Goal: Find specific page/section: Find specific page/section

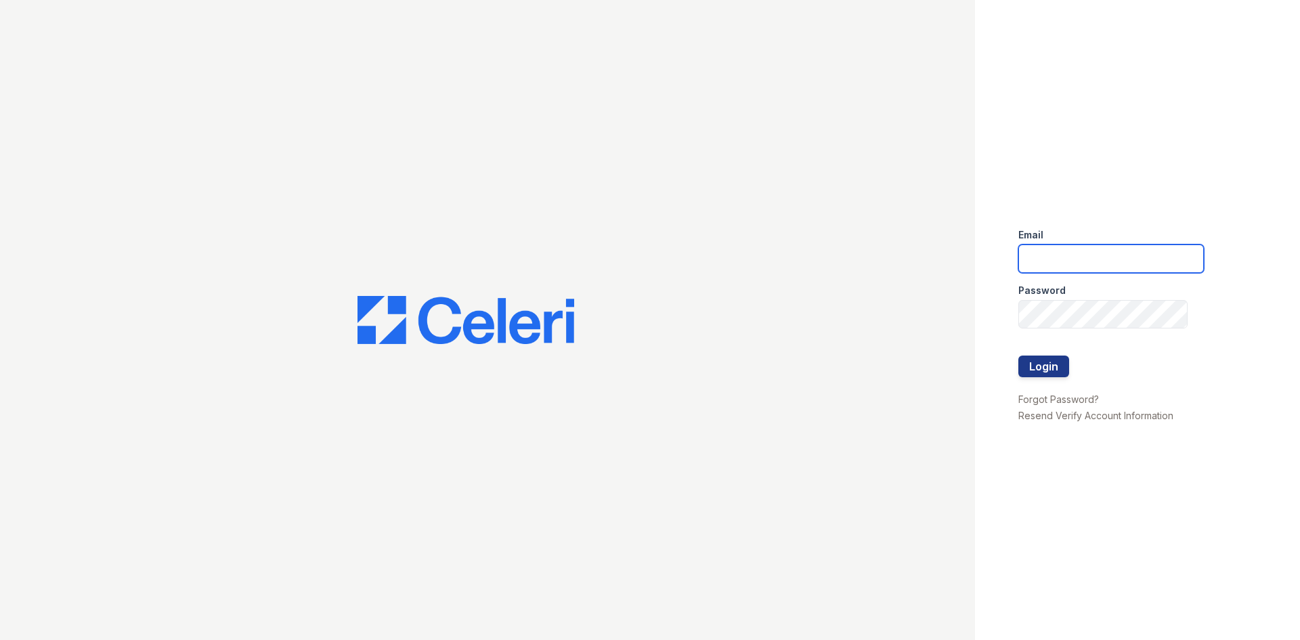
click at [1061, 250] on input "email" at bounding box center [1110, 258] width 185 height 28
type input "Aris.owens@trinity-pm.com"
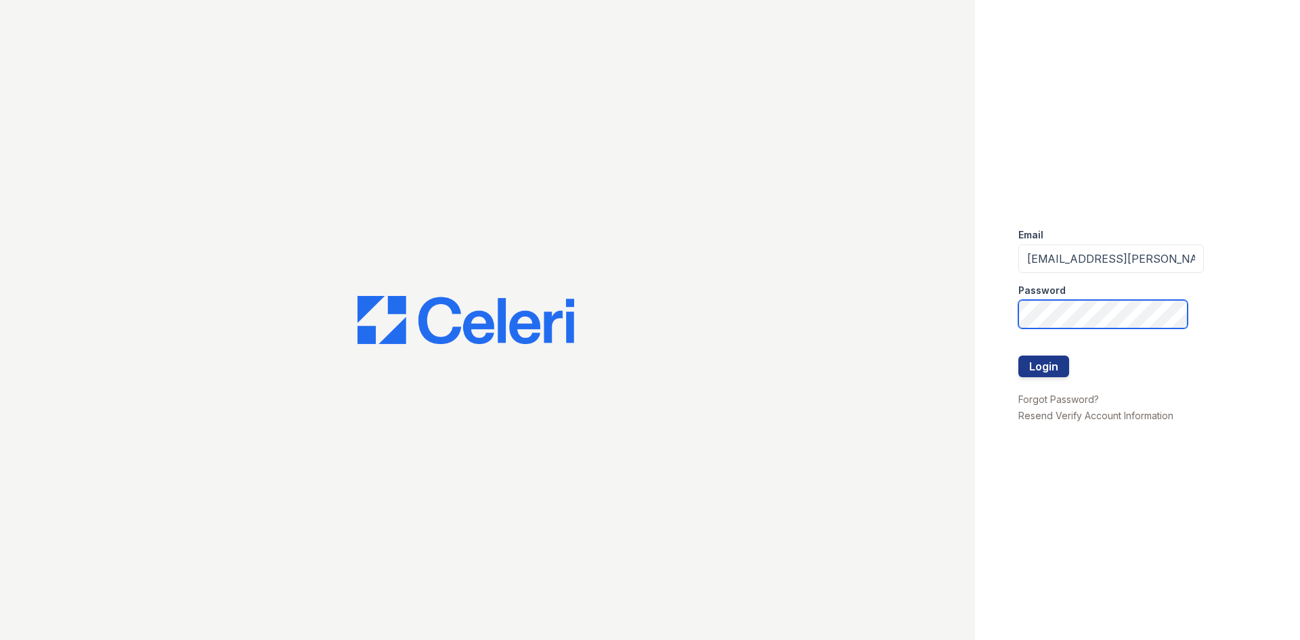
click at [1018, 355] on button "Login" at bounding box center [1043, 366] width 51 height 22
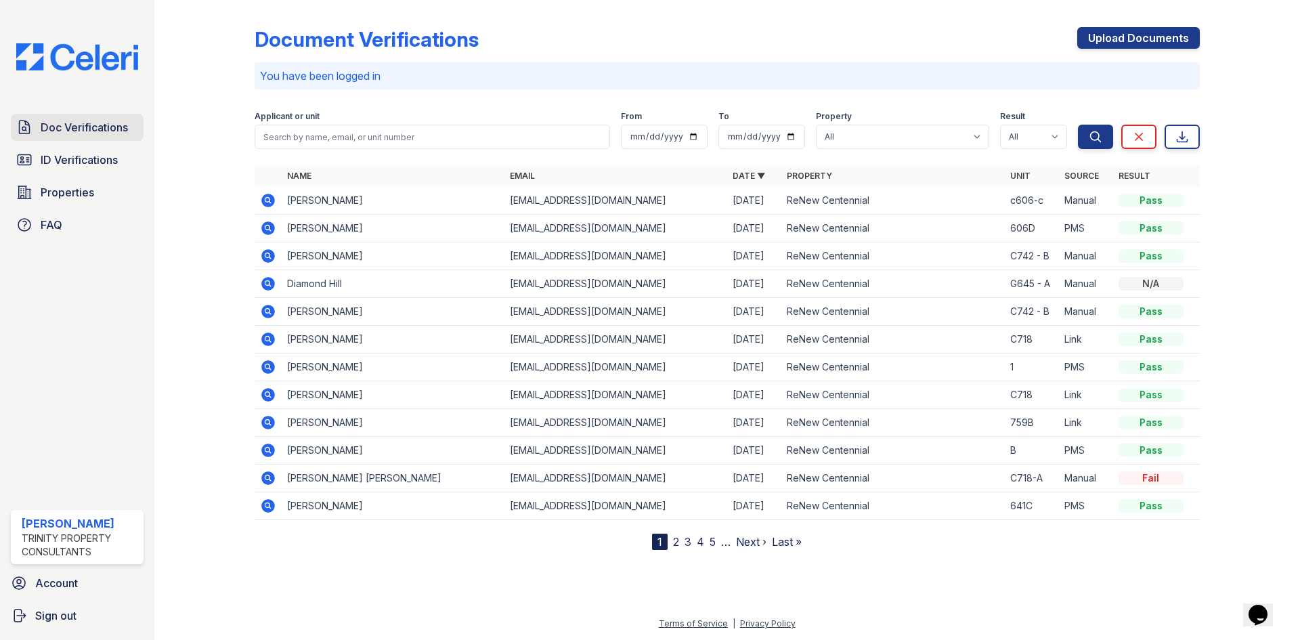
click at [61, 125] on span "Doc Verifications" at bounding box center [84, 127] width 87 height 16
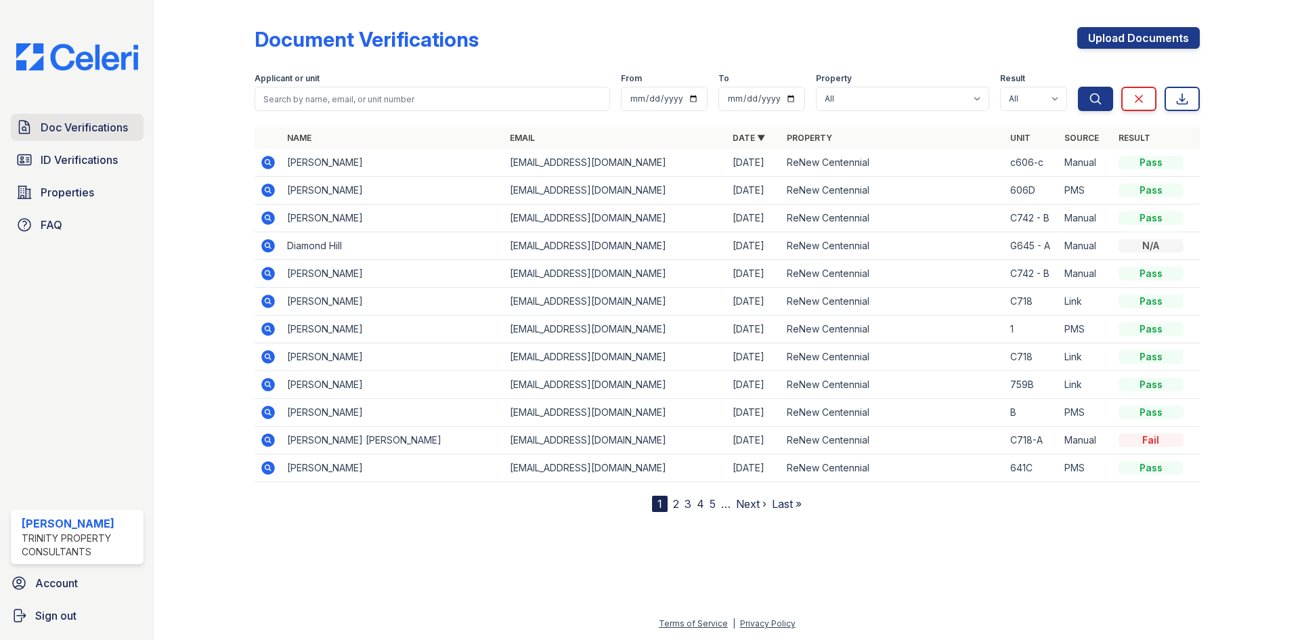
click at [64, 140] on link "Doc Verifications" at bounding box center [77, 127] width 133 height 27
click at [69, 155] on span "ID Verifications" at bounding box center [79, 160] width 77 height 16
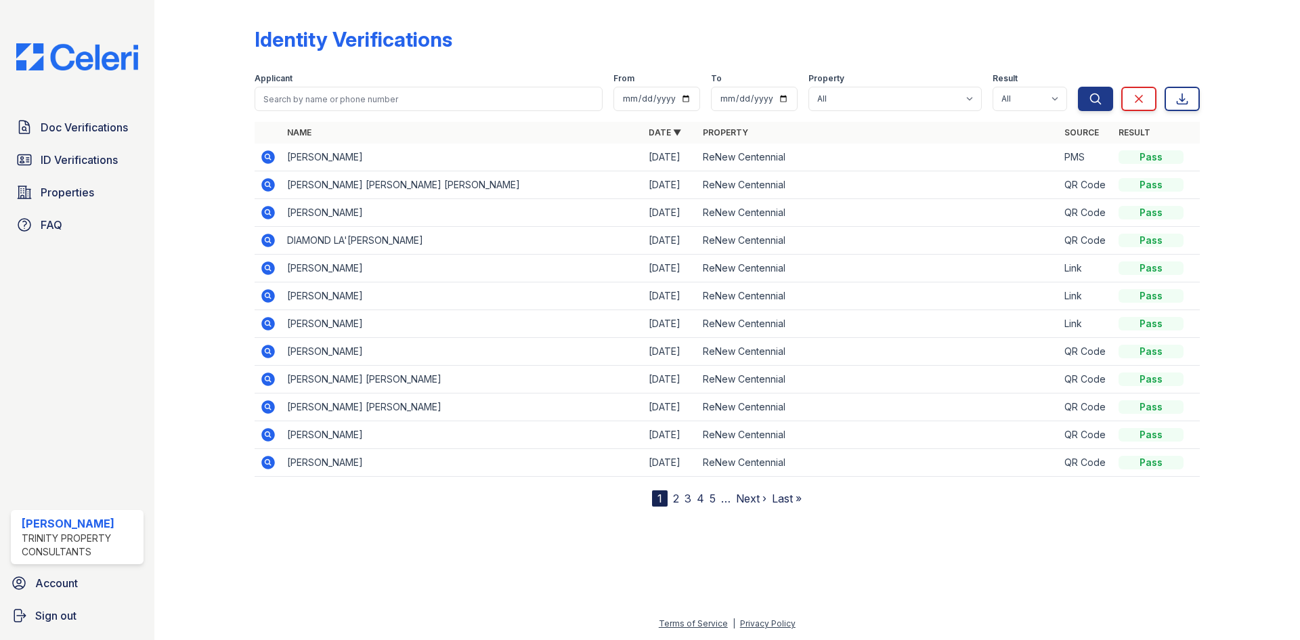
click at [69, 155] on span "ID Verifications" at bounding box center [79, 160] width 77 height 16
click at [91, 127] on span "Doc Verifications" at bounding box center [84, 127] width 87 height 16
